Goal: Task Accomplishment & Management: Use online tool/utility

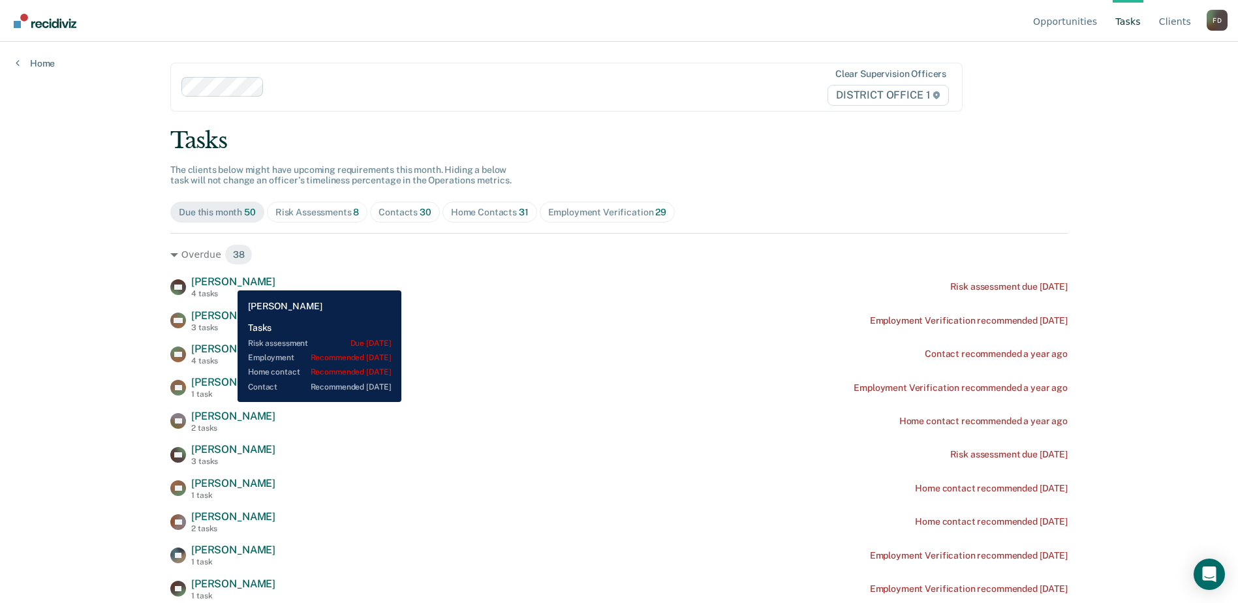
click at [228, 281] on span "[PERSON_NAME]" at bounding box center [233, 281] width 84 height 12
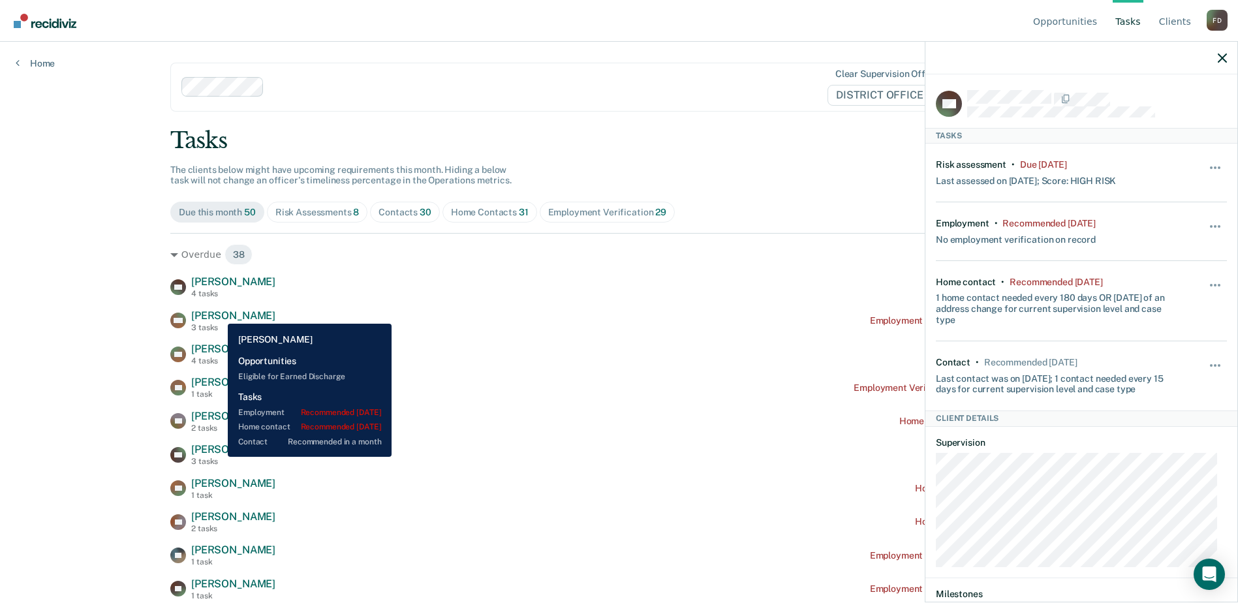
click at [218, 314] on span "[PERSON_NAME]" at bounding box center [233, 315] width 84 height 12
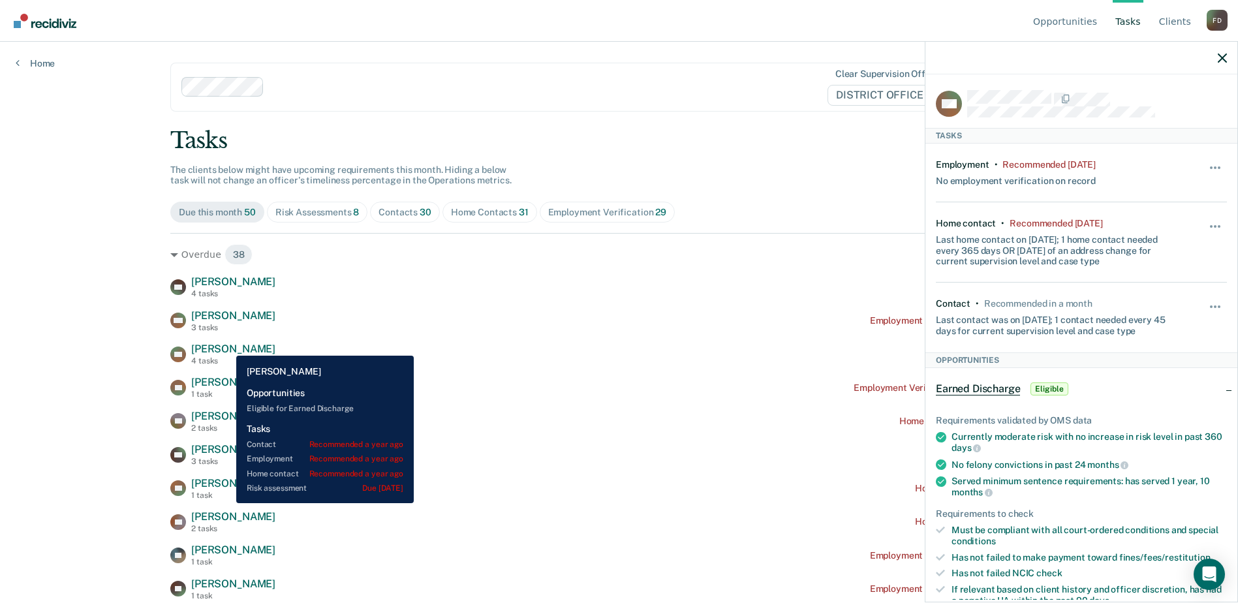
click at [226, 346] on span "[PERSON_NAME]" at bounding box center [233, 349] width 84 height 12
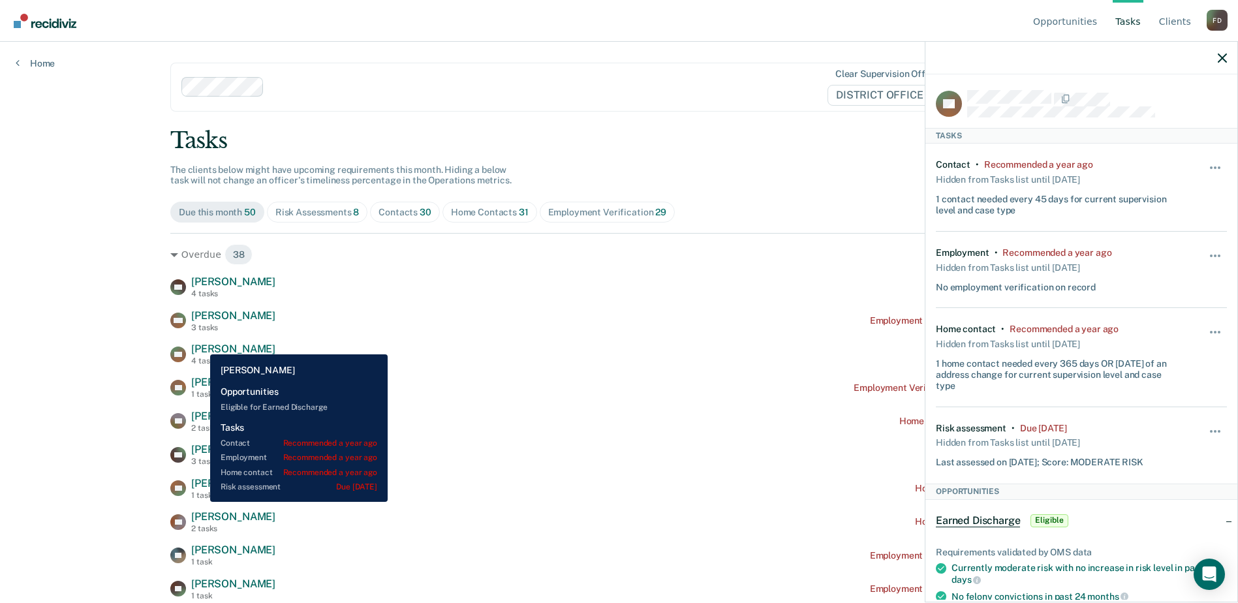
click at [200, 345] on span "[PERSON_NAME]" at bounding box center [233, 349] width 84 height 12
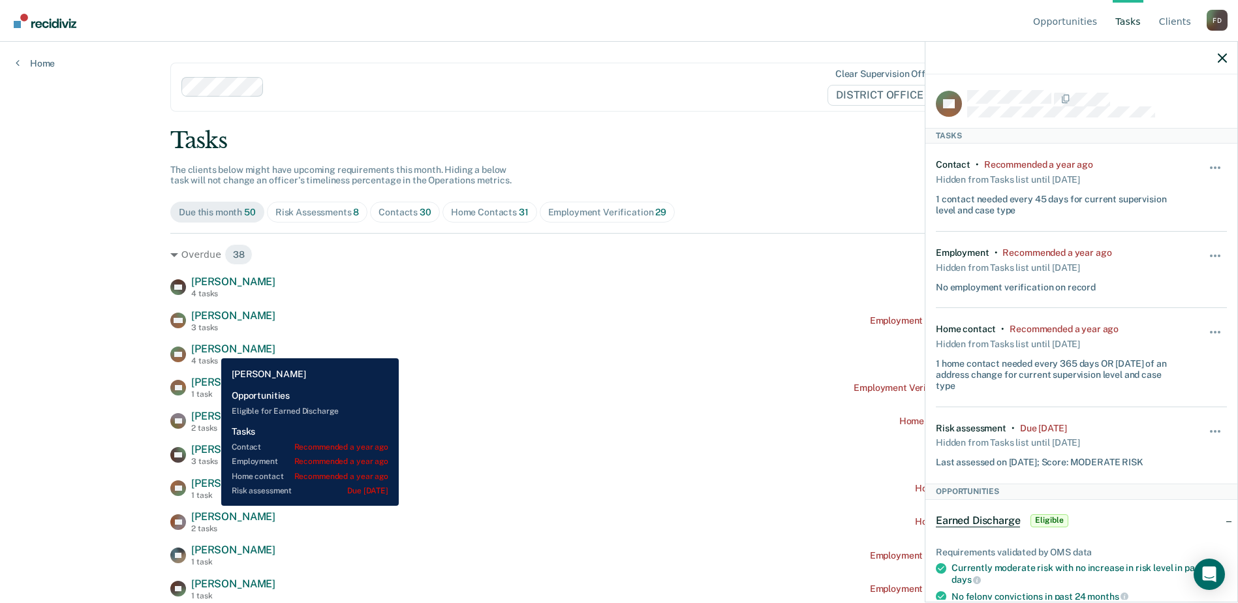
click at [211, 348] on span "[PERSON_NAME]" at bounding box center [233, 349] width 84 height 12
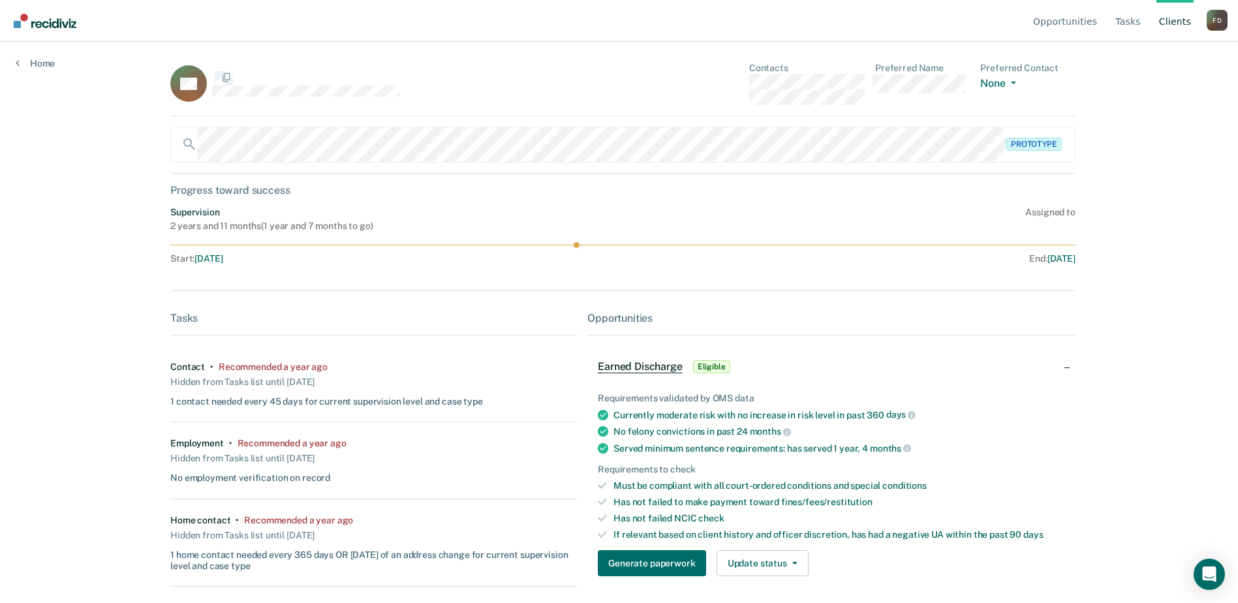
click at [1004, 100] on dl "Preferred Contact None Call Text Email None" at bounding box center [1027, 84] width 95 height 42
